Goal: Information Seeking & Learning: Learn about a topic

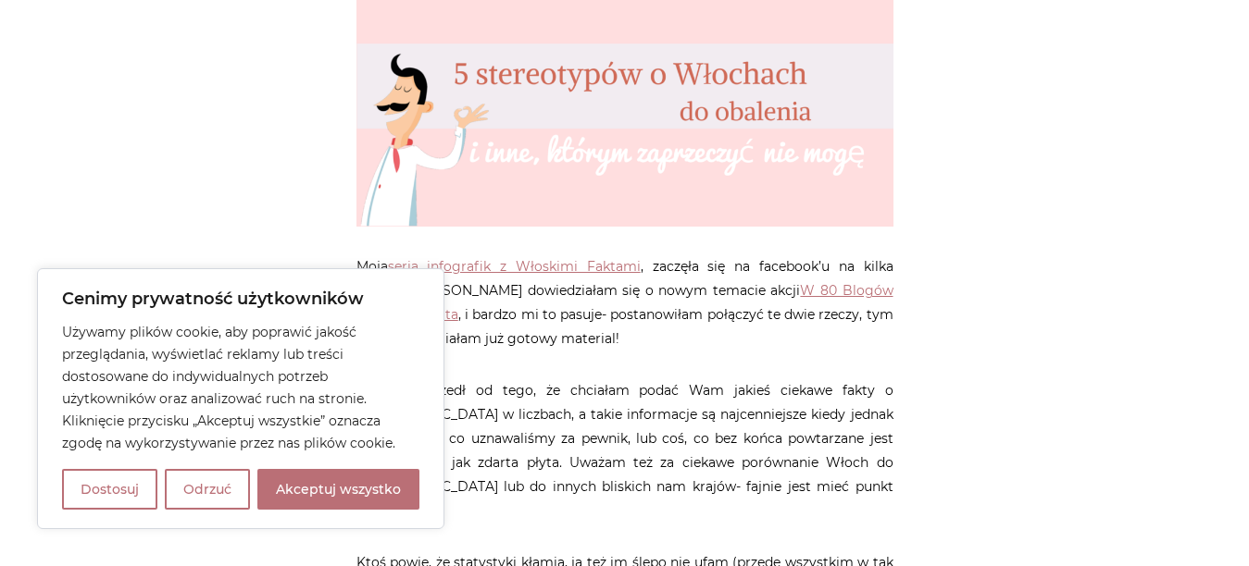
scroll to position [555, 0]
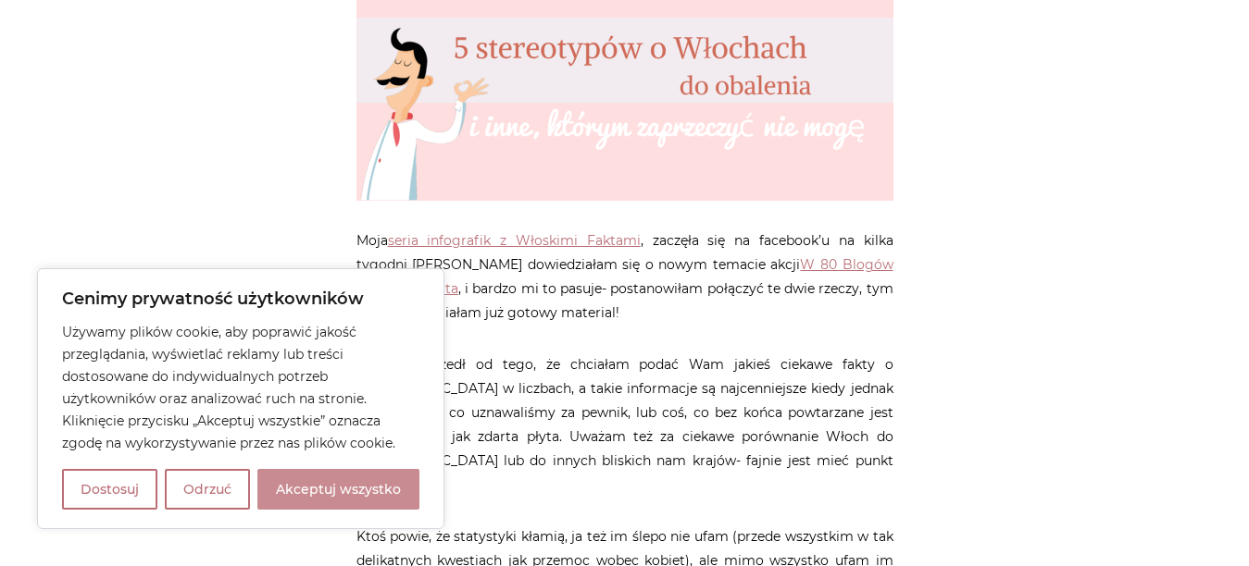
click at [316, 496] on button "Akceptuj wszystko" at bounding box center [338, 489] width 162 height 41
checkbox input "true"
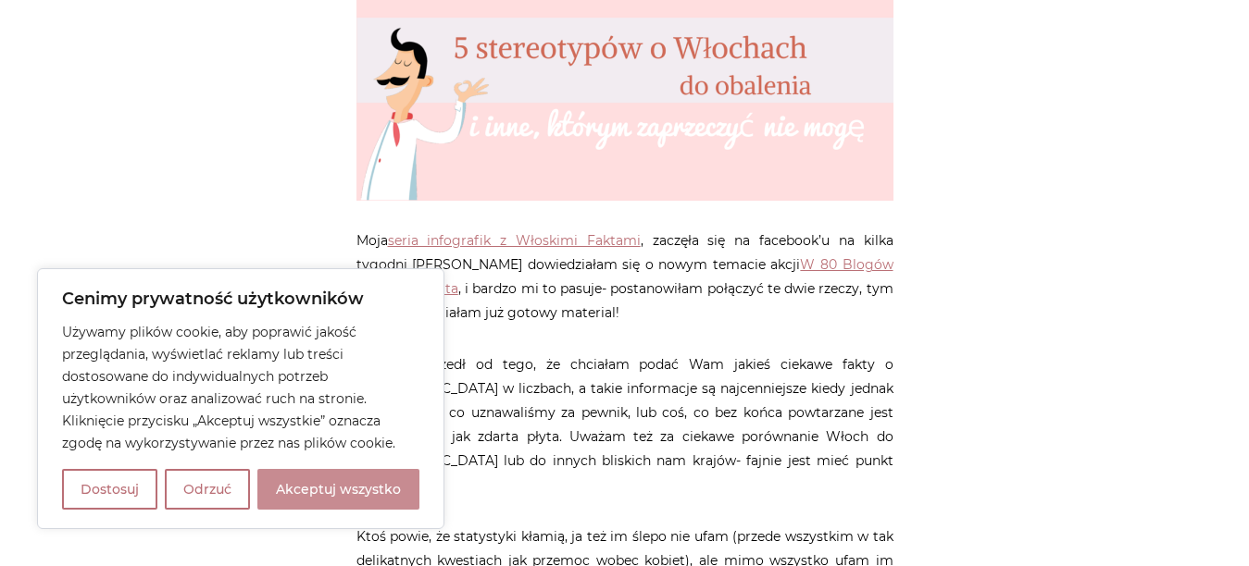
checkbox input "true"
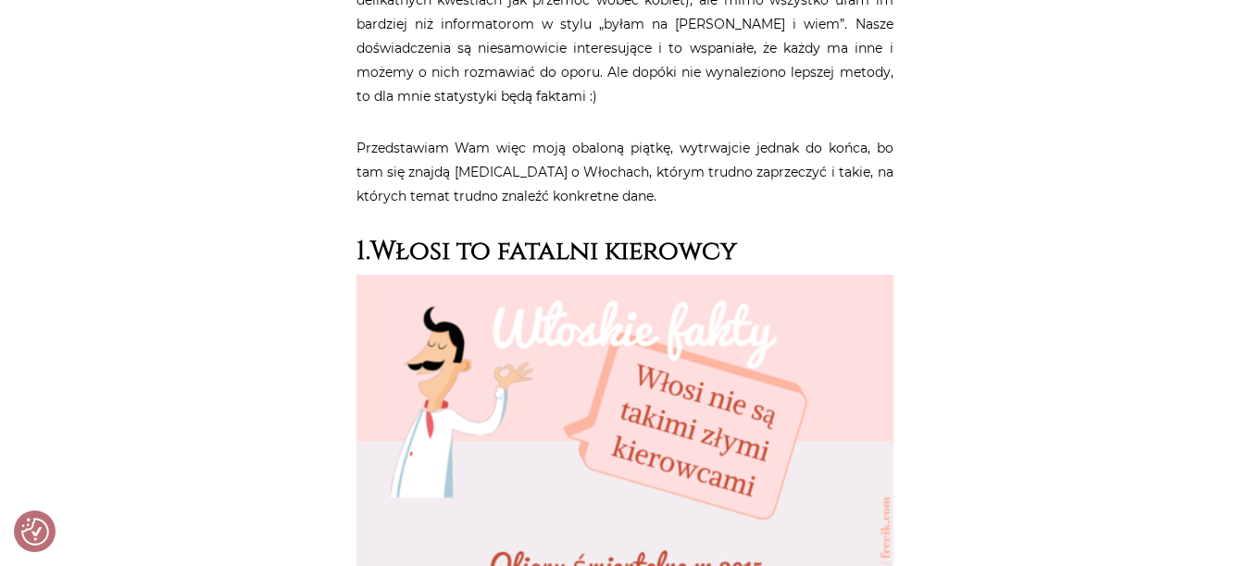
scroll to position [1111, 0]
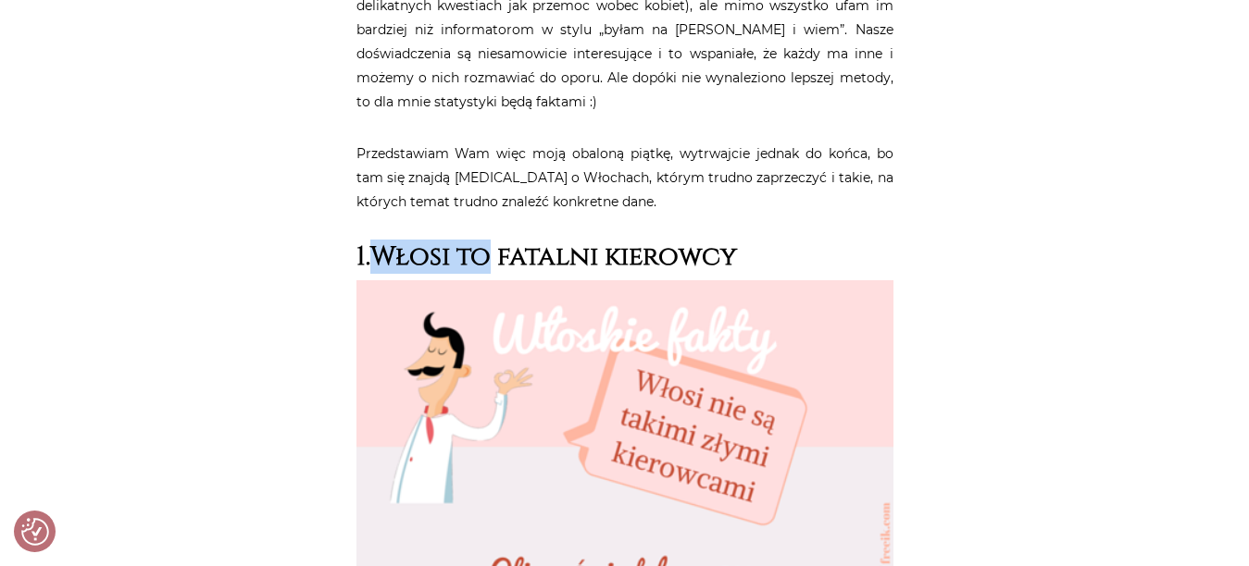
drag, startPoint x: 367, startPoint y: 209, endPoint x: 532, endPoint y: 200, distance: 165.0
click at [517, 240] on strong "1.Włosi to fatalni kierowcy" at bounding box center [546, 257] width 380 height 34
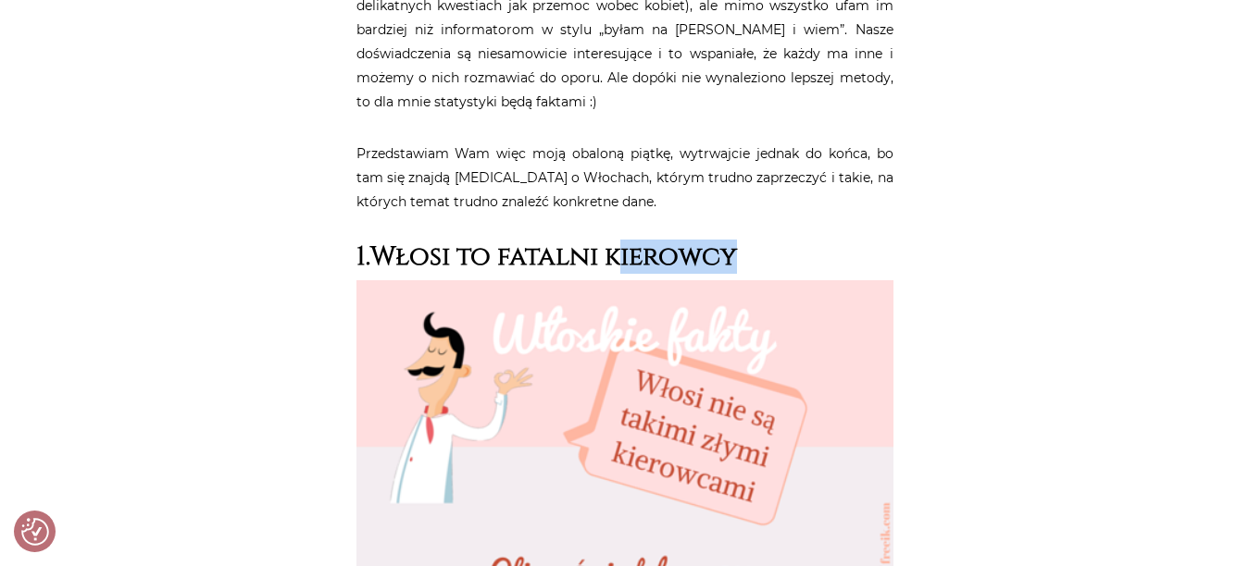
drag, startPoint x: 644, startPoint y: 200, endPoint x: 766, endPoint y: 200, distance: 122.2
click at [766, 242] on h2 "1.Włosi to fatalni kierowcy" at bounding box center [624, 257] width 537 height 31
click at [749, 242] on h2 "1.Włosi to fatalni kierowcy" at bounding box center [624, 257] width 537 height 31
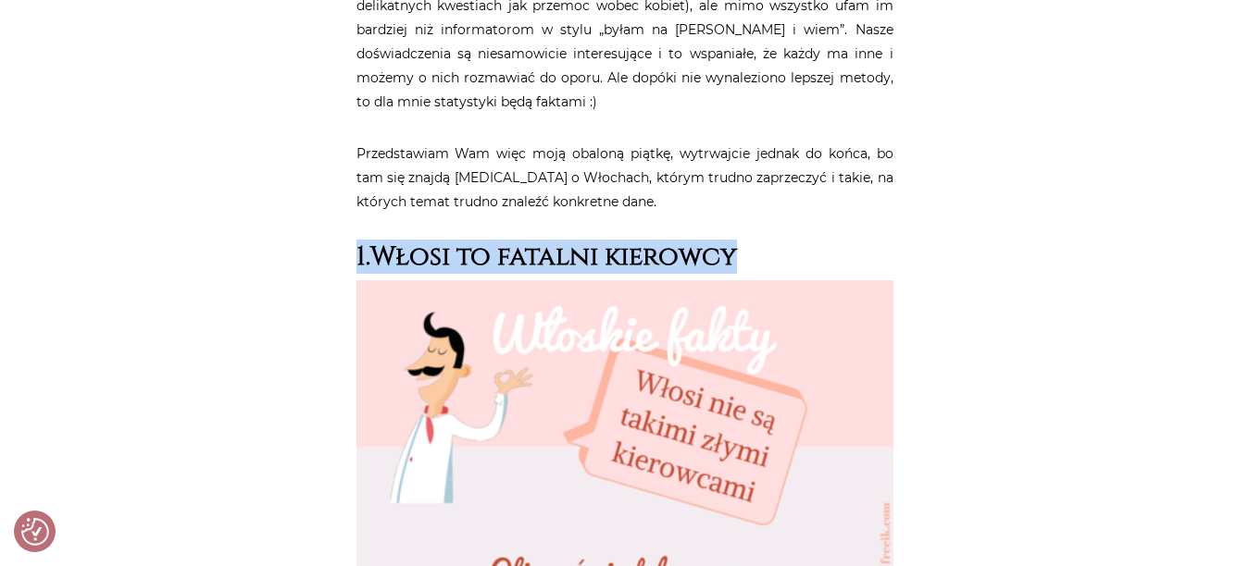
drag, startPoint x: 749, startPoint y: 211, endPoint x: 329, endPoint y: 220, distance: 419.4
copy strong "1.Włosi to fatalni kierowcy"
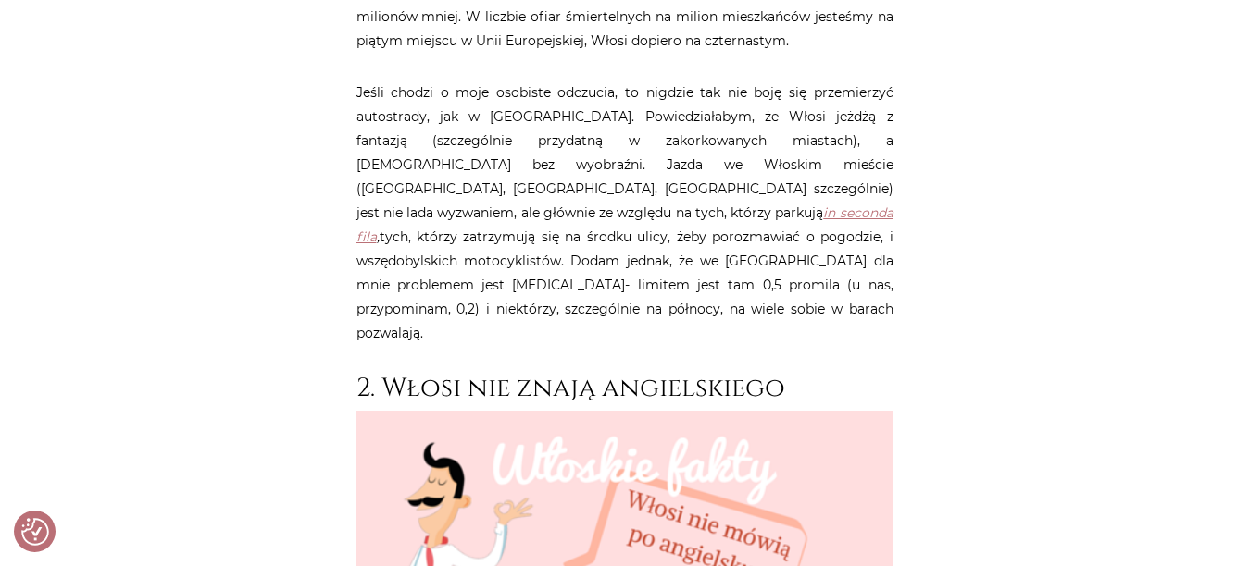
scroll to position [2143, 0]
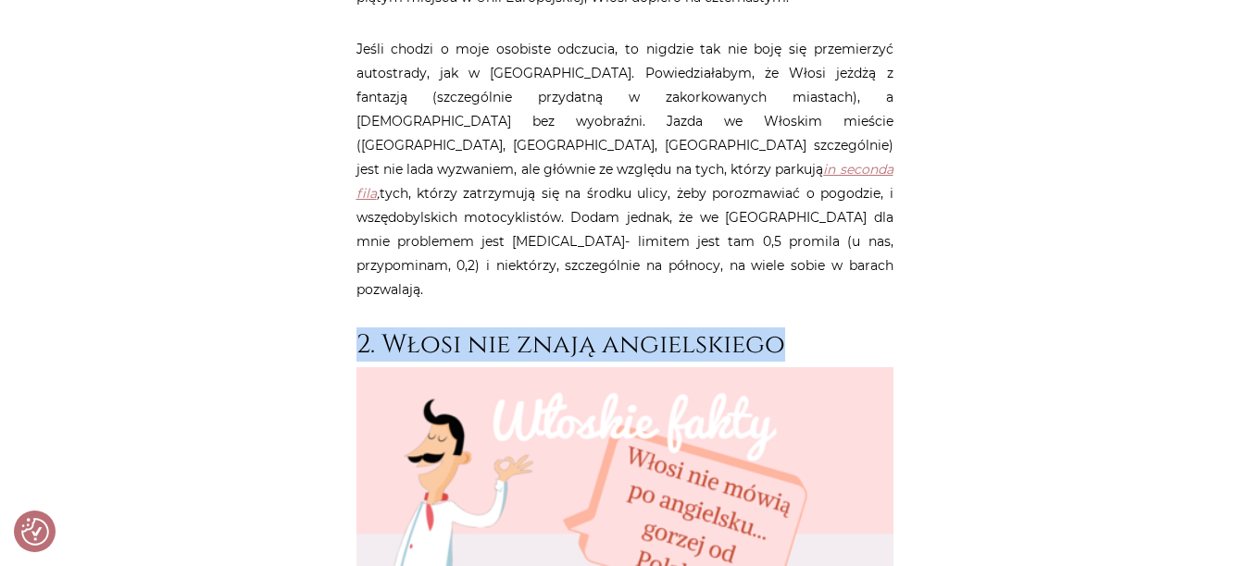
drag, startPoint x: 790, startPoint y: 248, endPoint x: 317, endPoint y: 264, distance: 473.2
copy h2 "2. Włosi nie znają angielskiego"
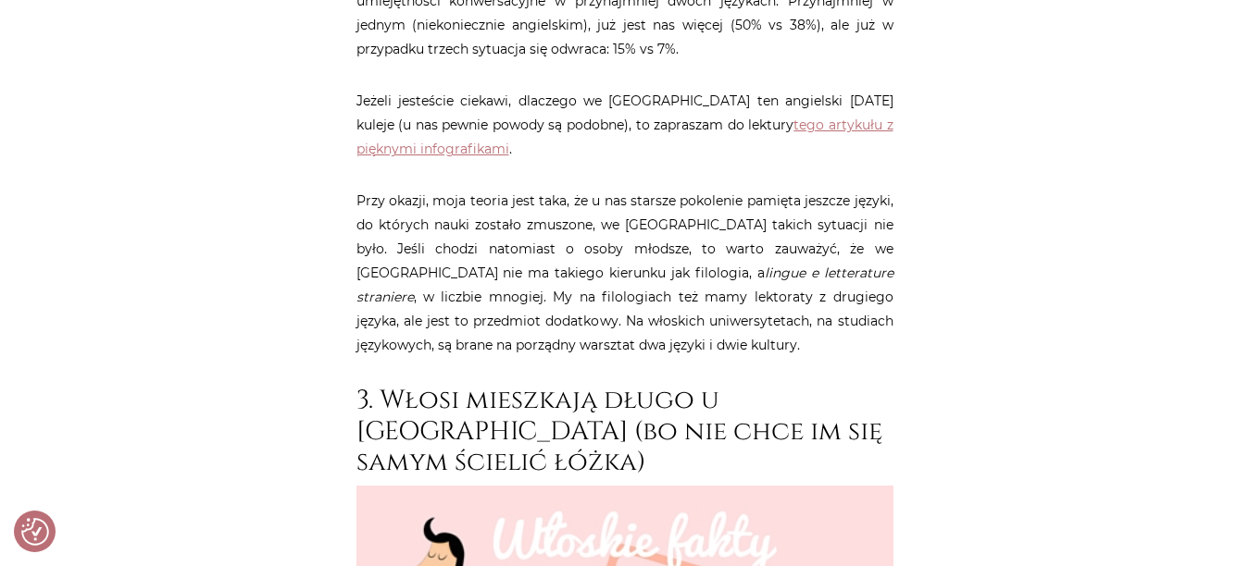
scroll to position [3438, 0]
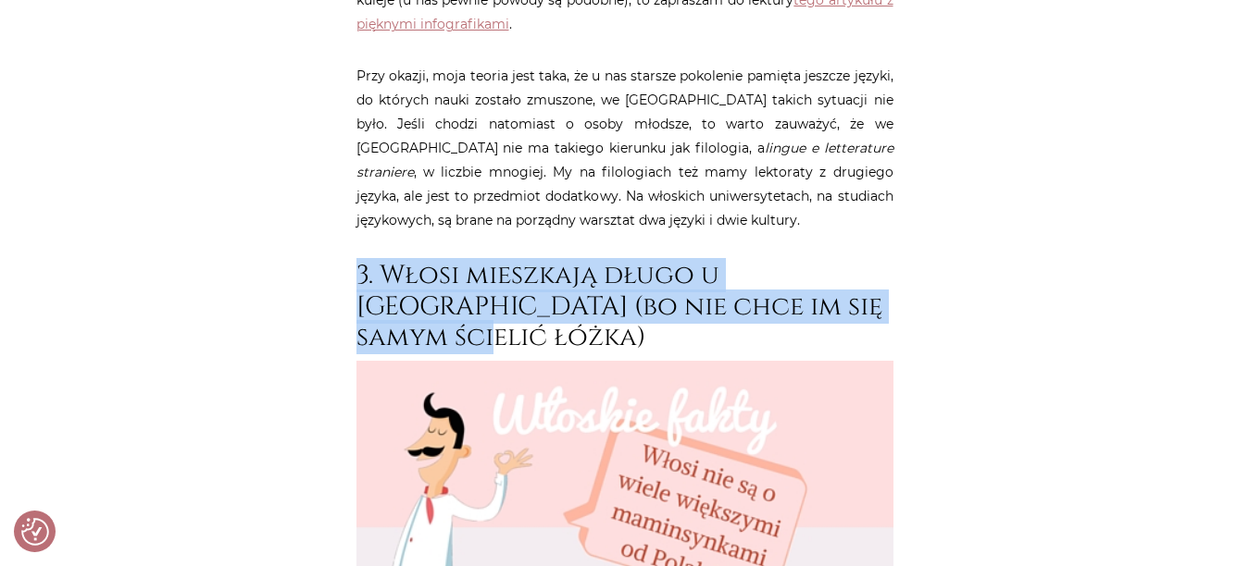
drag, startPoint x: 845, startPoint y: 205, endPoint x: 338, endPoint y: 183, distance: 507.7
copy h2 "3. Włosi mieszkają długo u [GEOGRAPHIC_DATA] (bo nie chce im się samym ścielić …"
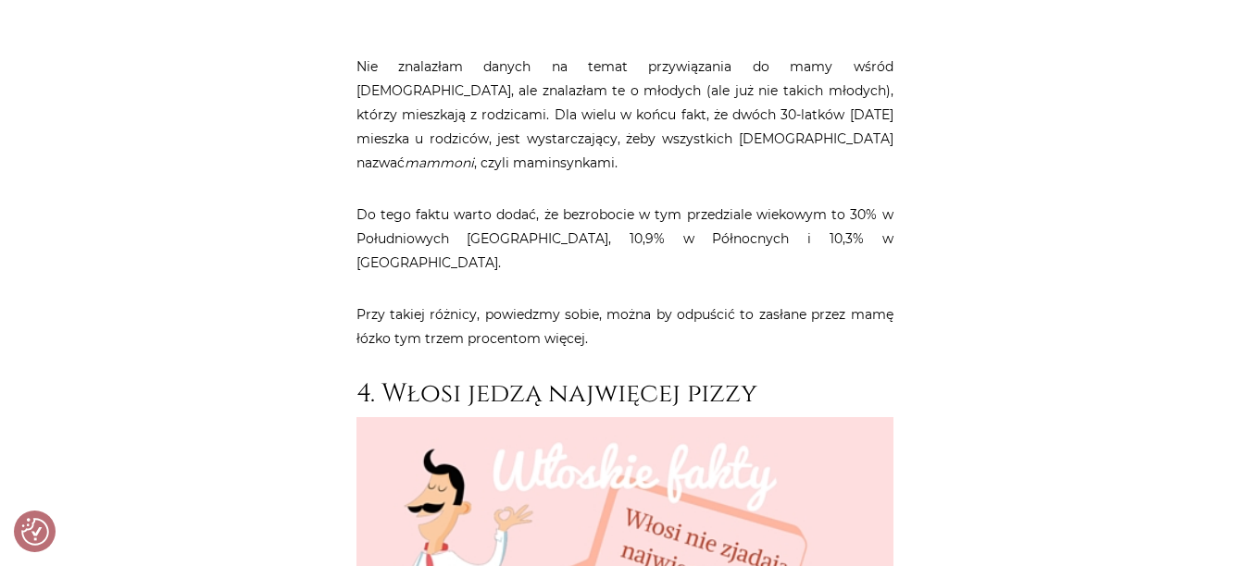
scroll to position [4364, 0]
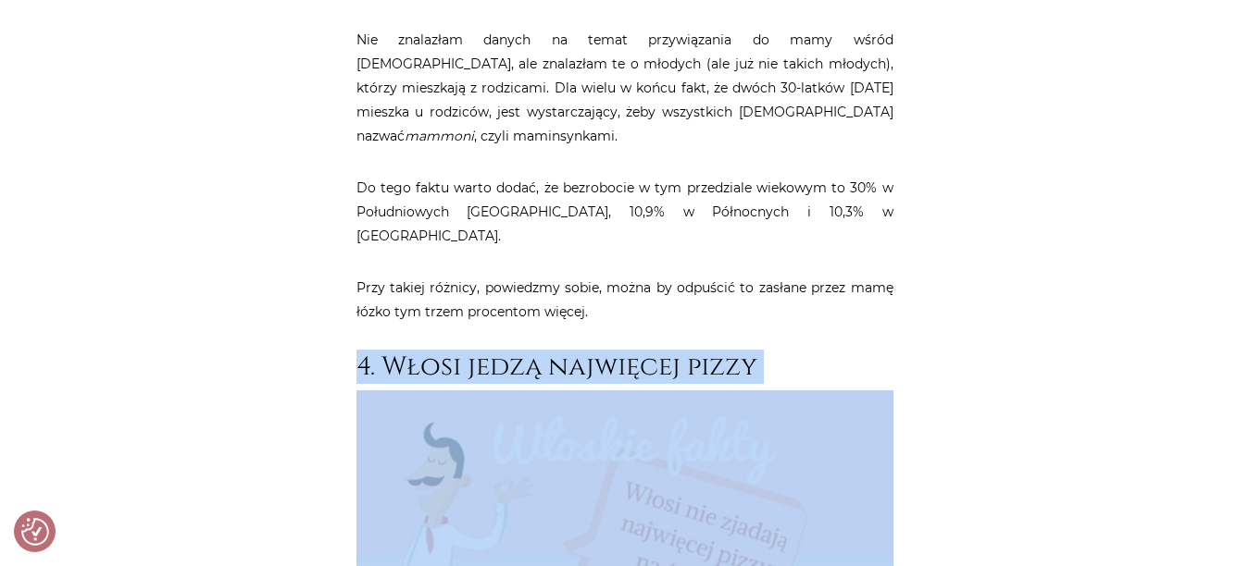
drag, startPoint x: 332, startPoint y: 181, endPoint x: 722, endPoint y: 208, distance: 390.6
copy article "4. Włosi jedzą najwięcej pizzy"
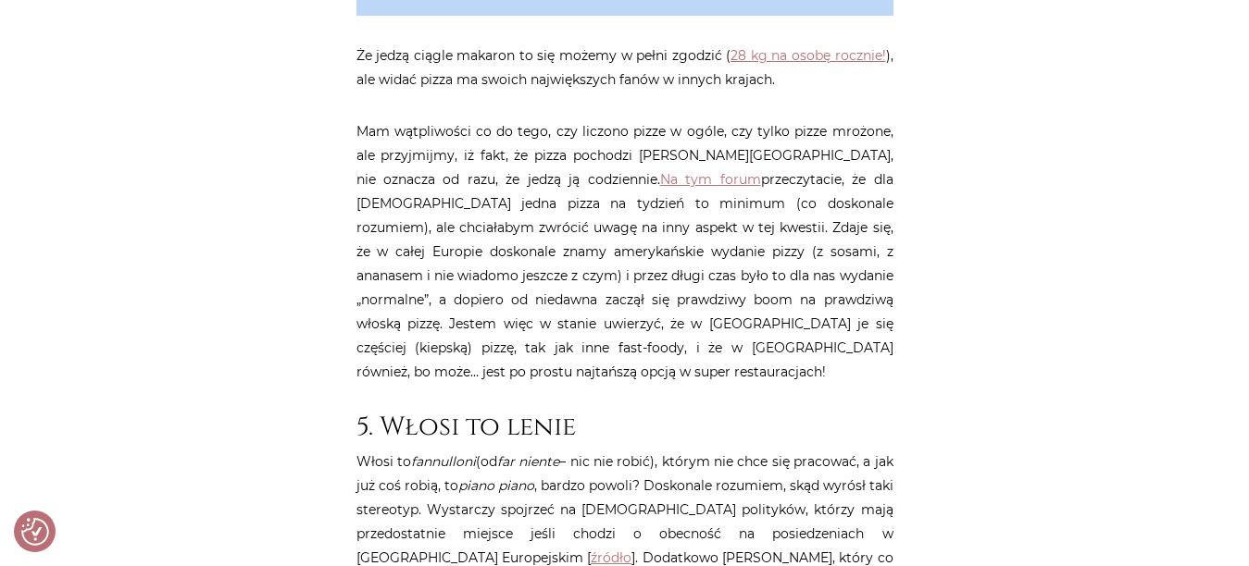
scroll to position [5289, 0]
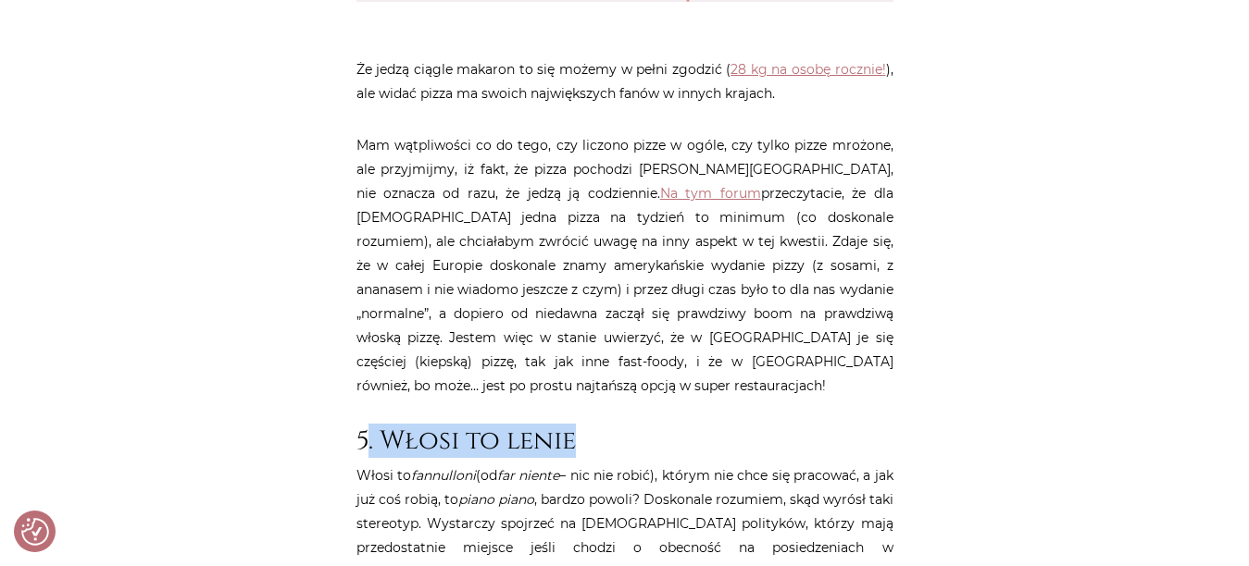
drag, startPoint x: 369, startPoint y: 242, endPoint x: 590, endPoint y: 237, distance: 220.3
click at [590, 426] on h2 "5. Włosi to lenie" at bounding box center [624, 441] width 537 height 31
drag, startPoint x: 328, startPoint y: 232, endPoint x: 590, endPoint y: 250, distance: 262.5
drag, startPoint x: 590, startPoint y: 227, endPoint x: 575, endPoint y: 244, distance: 23.0
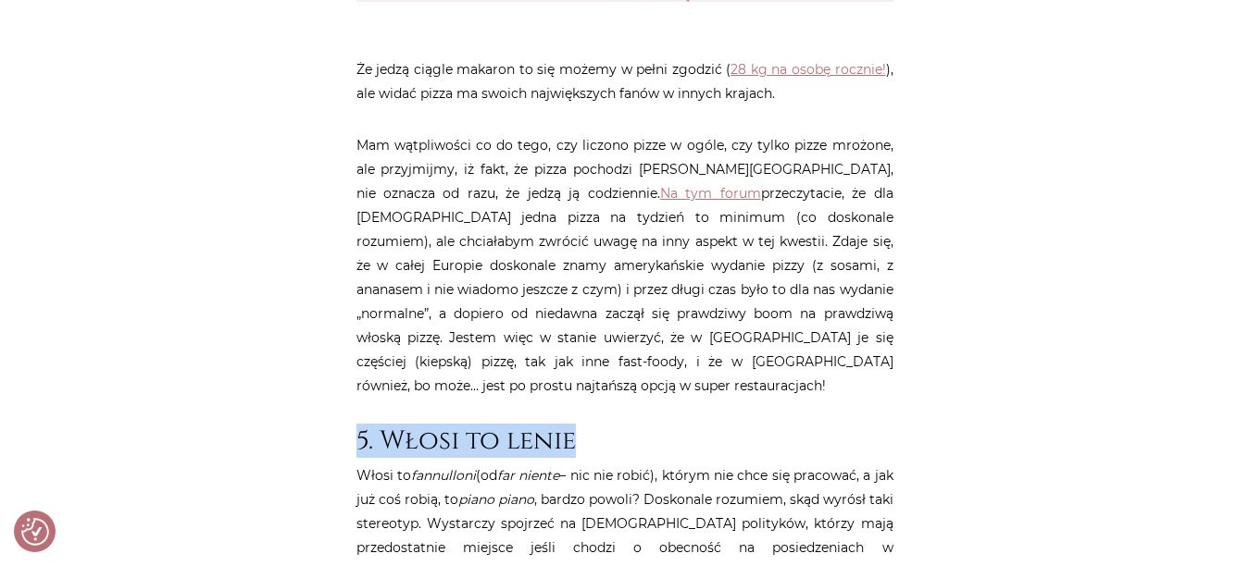
copy h2 "5. Włosi to lenie"
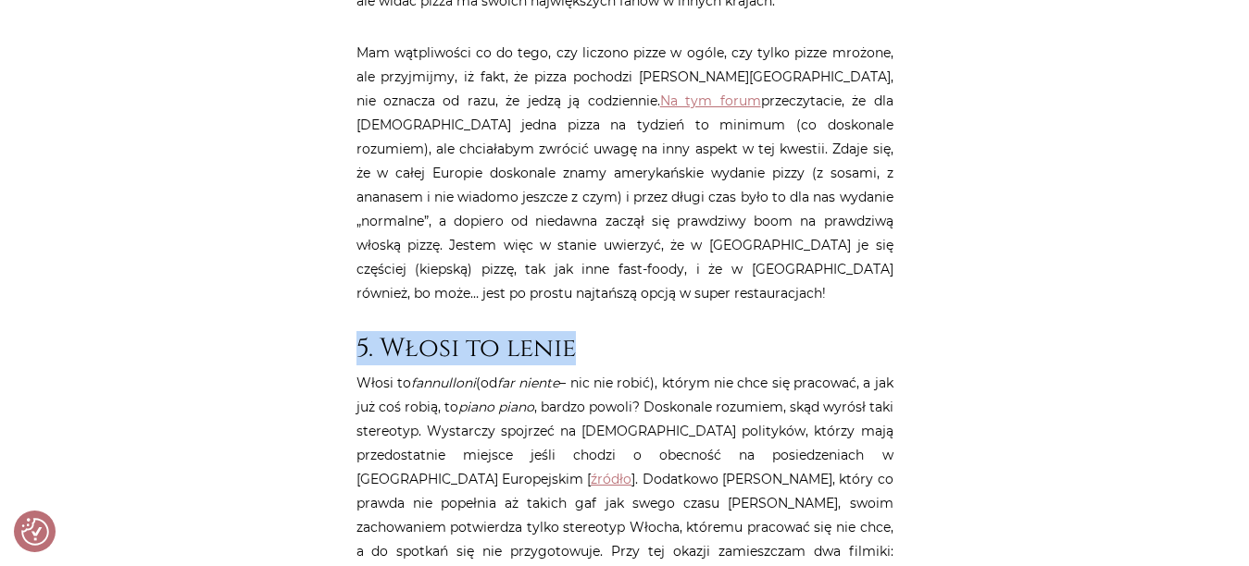
scroll to position [5367, 0]
